Goal: Entertainment & Leisure: Browse casually

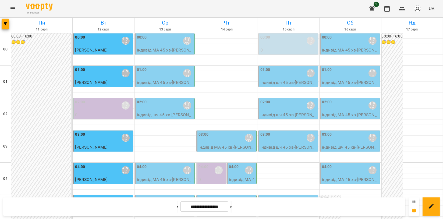
scroll to position [299, 0]
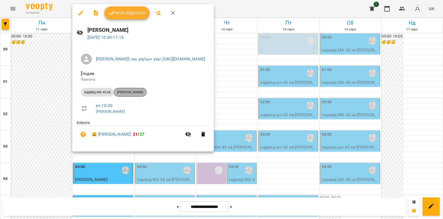
click at [137, 91] on span "[PERSON_NAME]" at bounding box center [130, 92] width 32 height 5
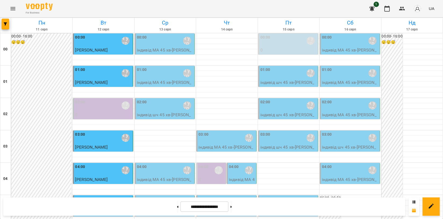
click at [13, 11] on icon "Menu" at bounding box center [13, 8] width 6 height 6
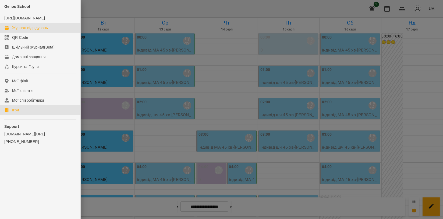
click at [32, 115] on link "Ігри" at bounding box center [40, 110] width 80 height 10
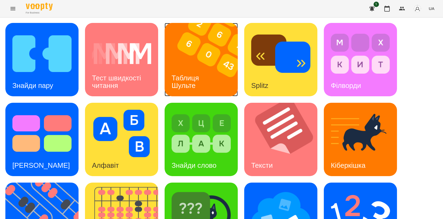
click at [221, 94] on img at bounding box center [205, 59] width 80 height 73
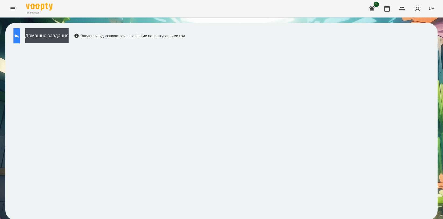
click at [18, 39] on button at bounding box center [16, 35] width 6 height 15
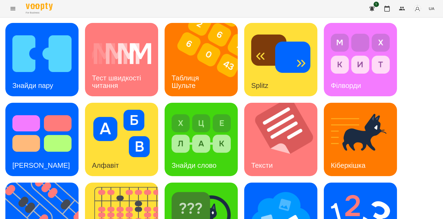
scroll to position [90, 0]
click at [40, 182] on img at bounding box center [45, 218] width 80 height 73
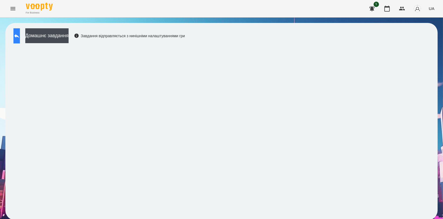
click at [17, 36] on button at bounding box center [16, 35] width 6 height 15
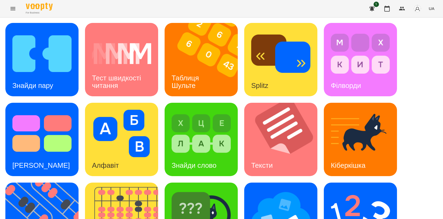
scroll to position [122, 0]
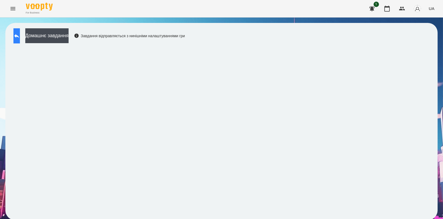
click at [18, 37] on button at bounding box center [16, 35] width 6 height 15
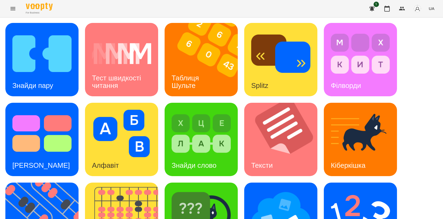
scroll to position [90, 0]
click at [353, 189] on img at bounding box center [360, 212] width 59 height 47
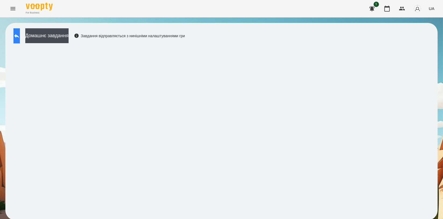
click at [19, 36] on button at bounding box center [16, 35] width 6 height 15
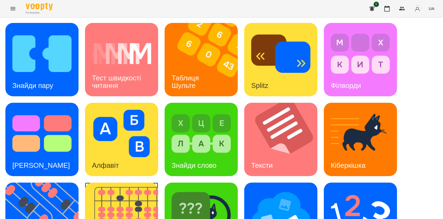
click at [118, 193] on img at bounding box center [125, 218] width 80 height 73
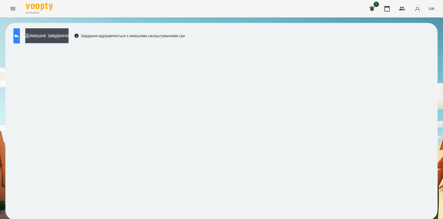
click at [17, 33] on button at bounding box center [16, 35] width 6 height 15
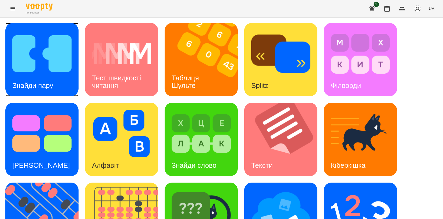
click at [59, 78] on div "Знайди пару" at bounding box center [32, 85] width 55 height 21
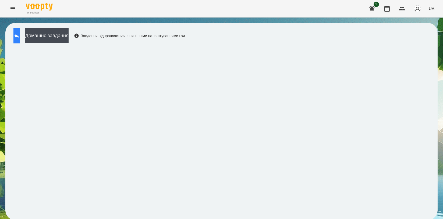
click at [20, 34] on icon at bounding box center [16, 36] width 6 height 6
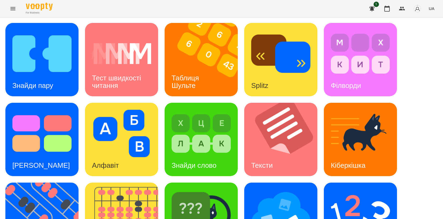
scroll to position [120, 0]
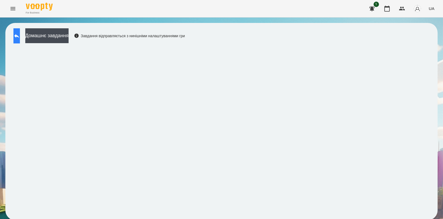
click at [20, 31] on button at bounding box center [16, 35] width 6 height 15
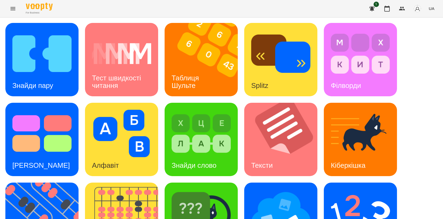
scroll to position [60, 0]
click at [192, 189] on img at bounding box center [201, 212] width 59 height 47
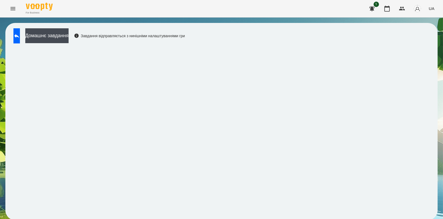
scroll to position [1, 0]
click at [20, 36] on icon at bounding box center [16, 36] width 6 height 6
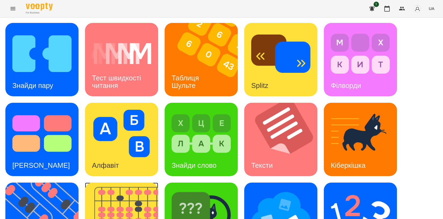
click at [122, 195] on img at bounding box center [125, 218] width 80 height 73
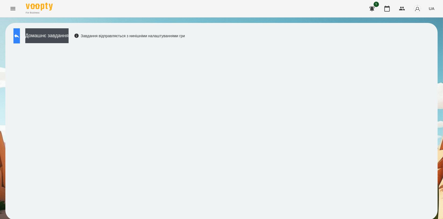
click at [16, 34] on button at bounding box center [16, 35] width 6 height 15
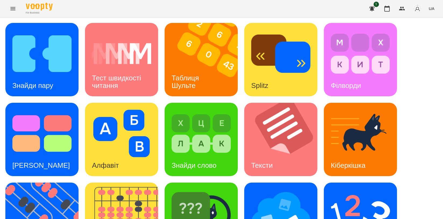
scroll to position [122, 0]
click at [386, 6] on icon "button" at bounding box center [387, 9] width 5 height 6
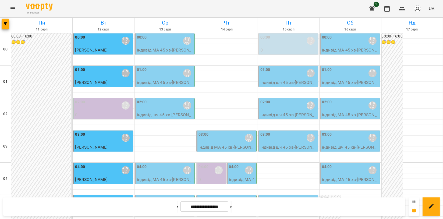
scroll to position [239, 0]
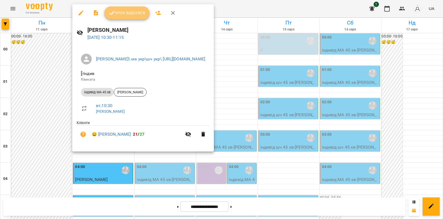
click at [134, 12] on span "Урок відбувся" at bounding box center [127, 13] width 37 height 6
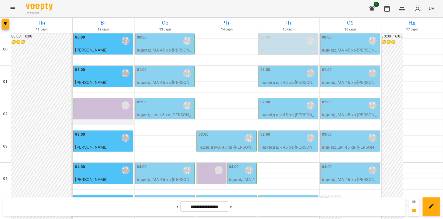
scroll to position [90, 0]
click at [243, 164] on div "[PERSON_NAME]\ ма укр\шч укр\ [URL][DOMAIN_NAME]" at bounding box center [249, 170] width 12 height 12
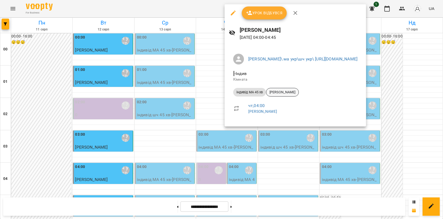
click at [288, 92] on span "[PERSON_NAME]" at bounding box center [283, 92] width 32 height 5
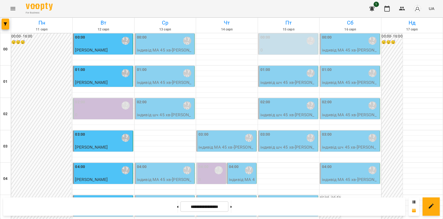
scroll to position [209, 0]
